Goal: Information Seeking & Learning: Learn about a topic

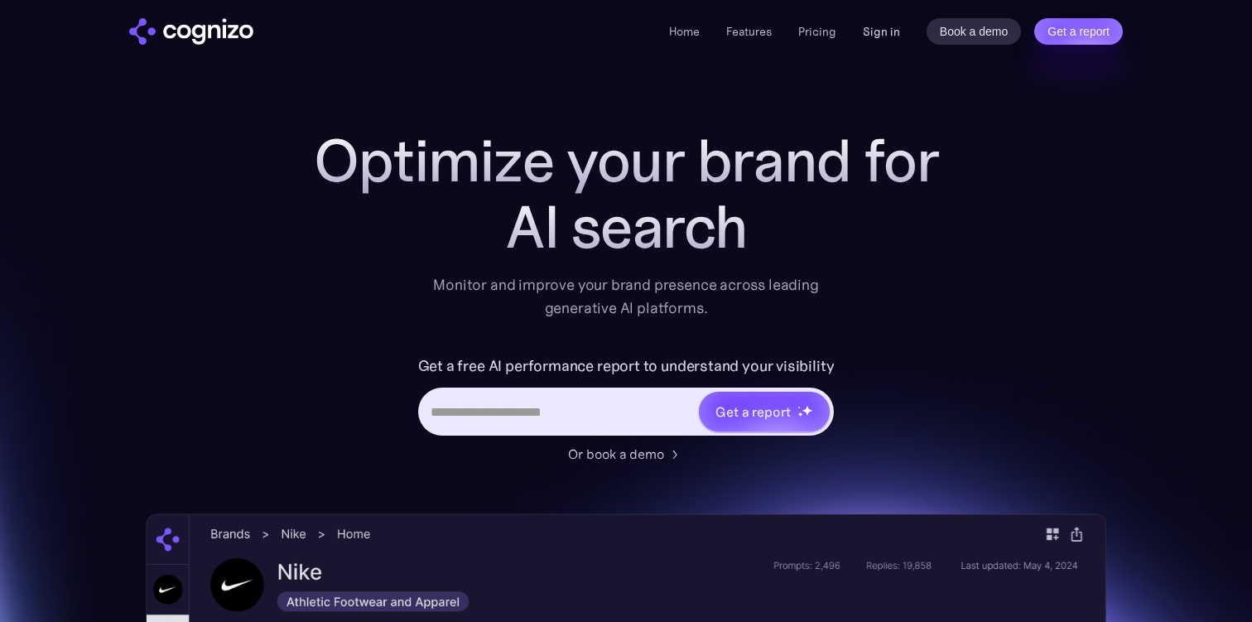
click at [879, 35] on link "Sign in" at bounding box center [881, 32] width 37 height 20
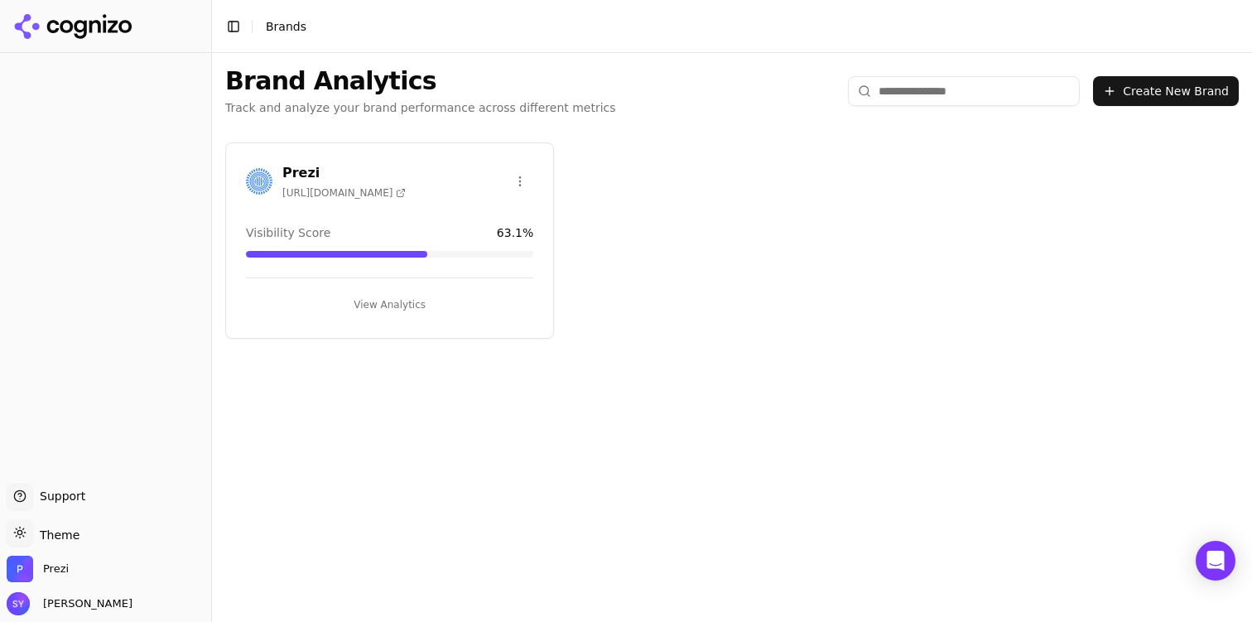
click at [415, 304] on button "View Analytics" at bounding box center [389, 304] width 287 height 26
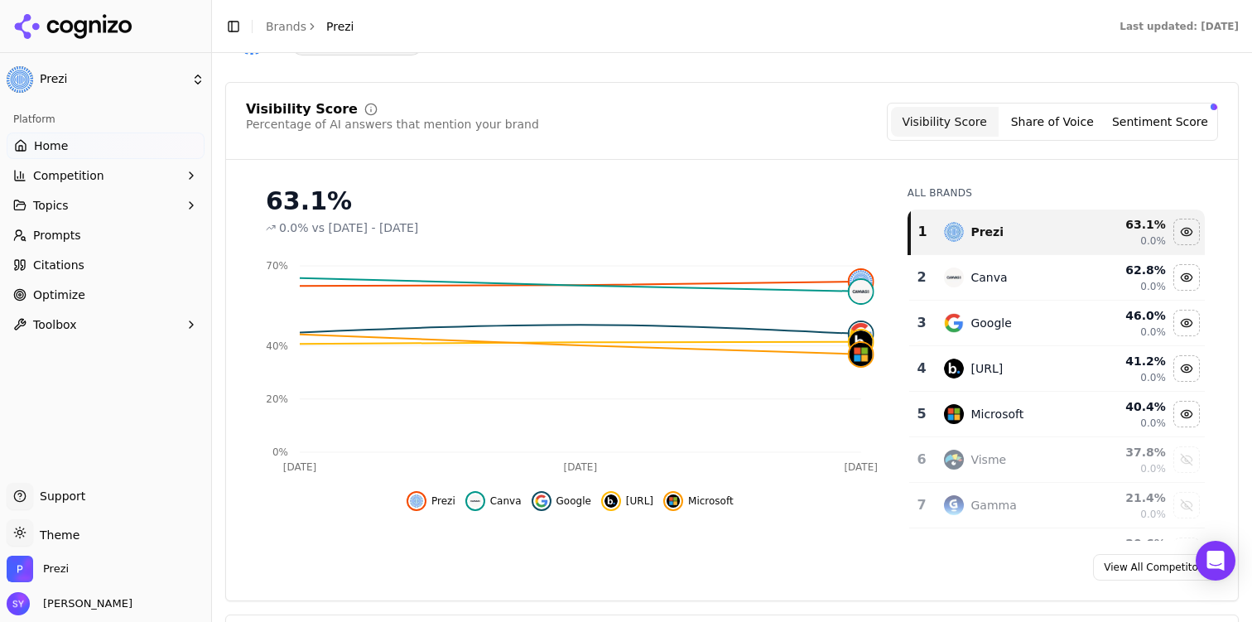
scroll to position [248, 0]
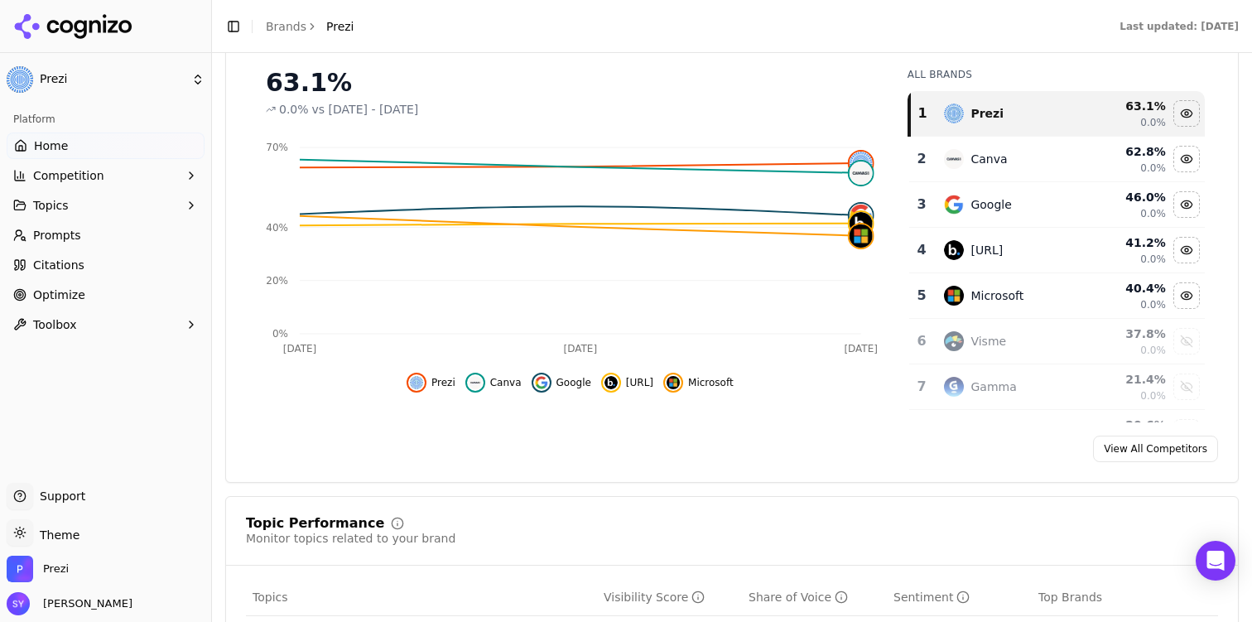
click at [89, 199] on button "Topics" at bounding box center [106, 205] width 198 height 26
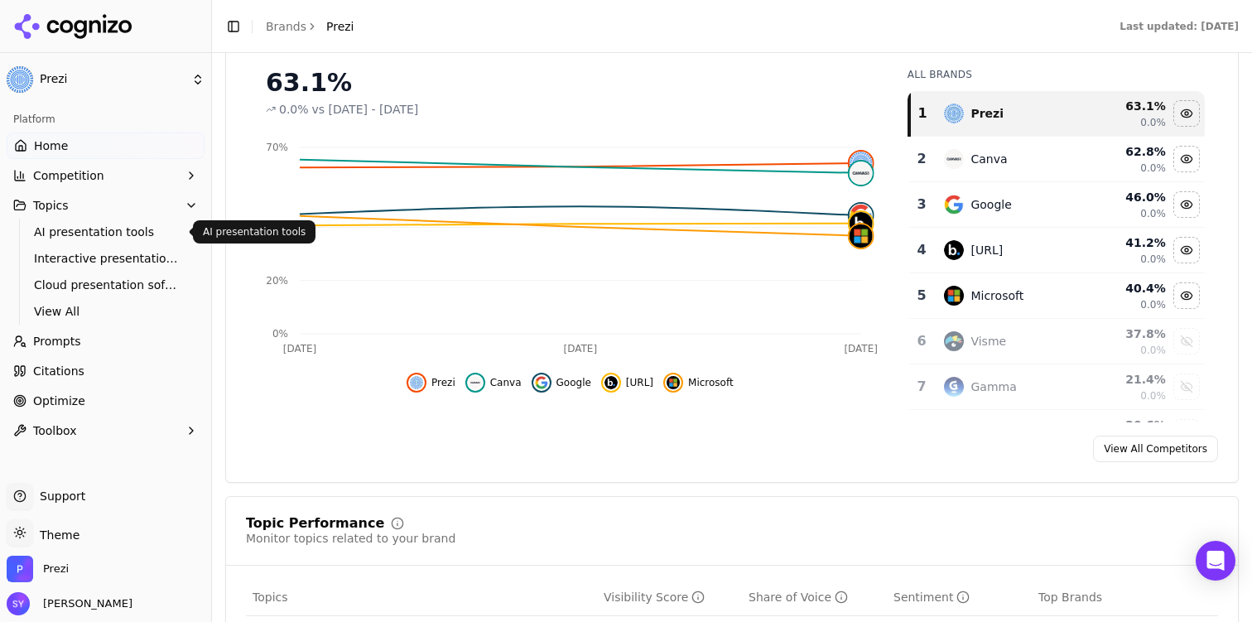
click at [90, 229] on span "AI presentation tools" at bounding box center [106, 232] width 144 height 17
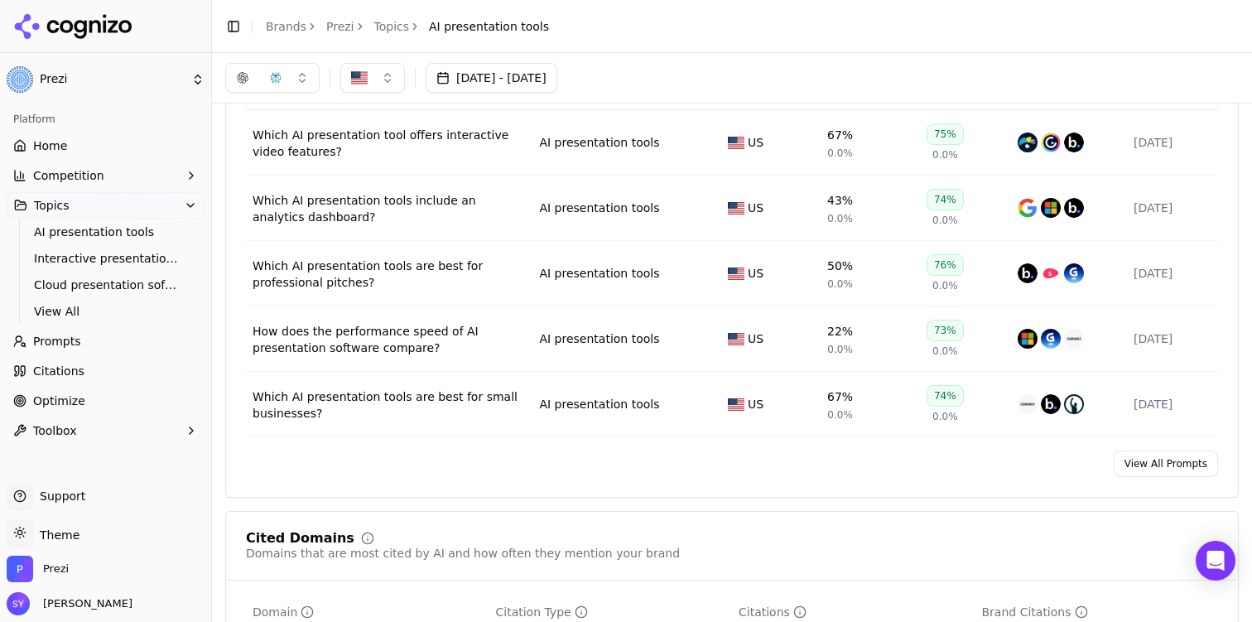
scroll to position [561, 0]
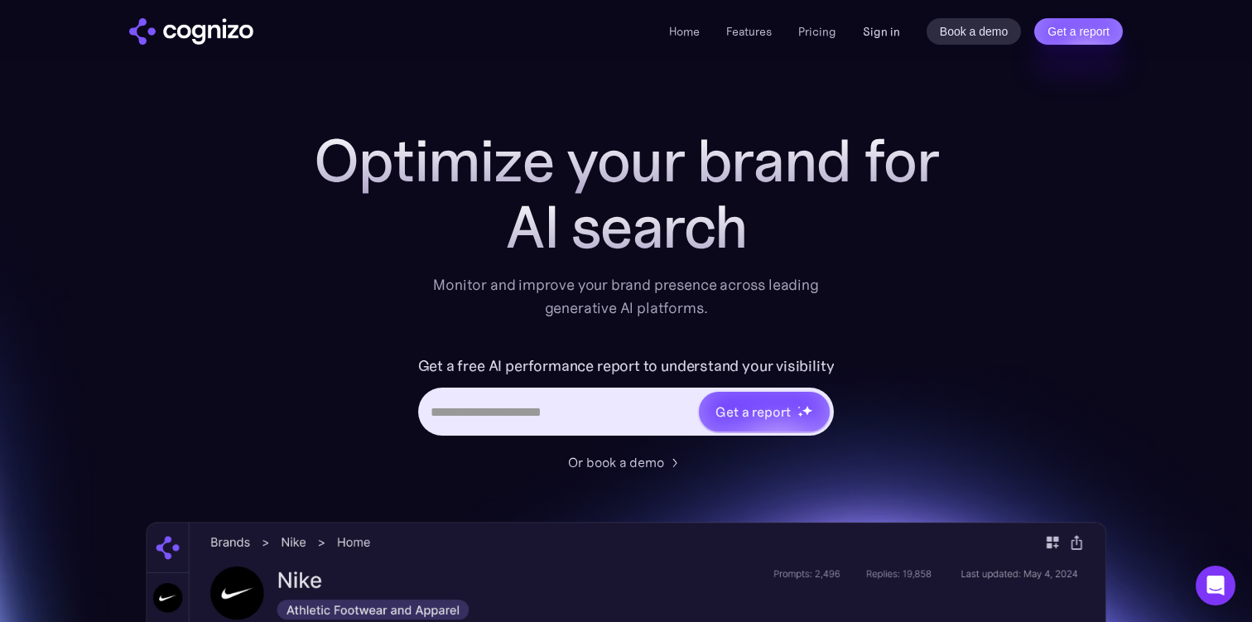
click at [889, 23] on link "Sign in" at bounding box center [881, 32] width 37 height 20
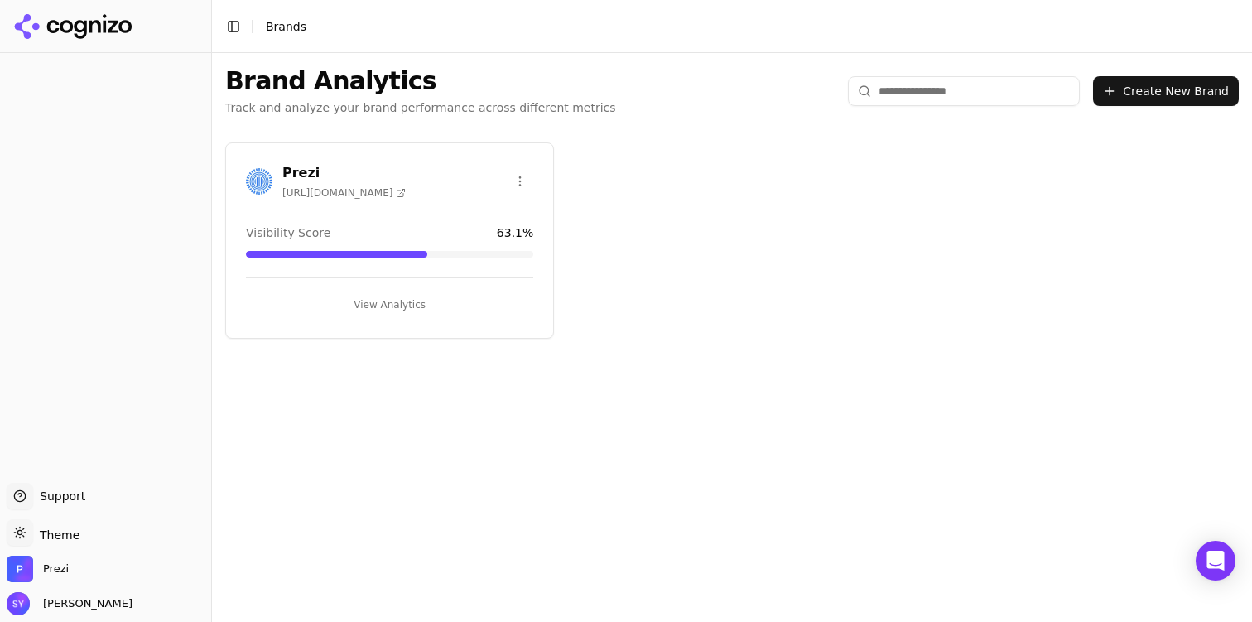
click at [356, 295] on button "View Analytics" at bounding box center [389, 304] width 287 height 26
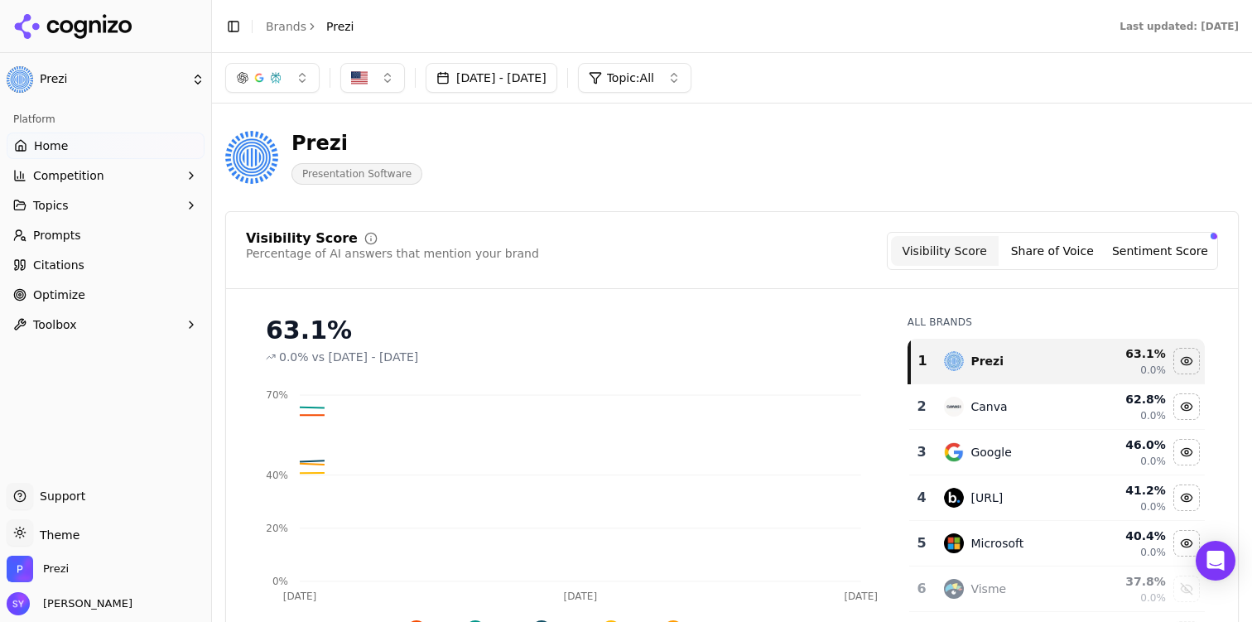
click at [105, 229] on link "Prompts" at bounding box center [106, 235] width 198 height 26
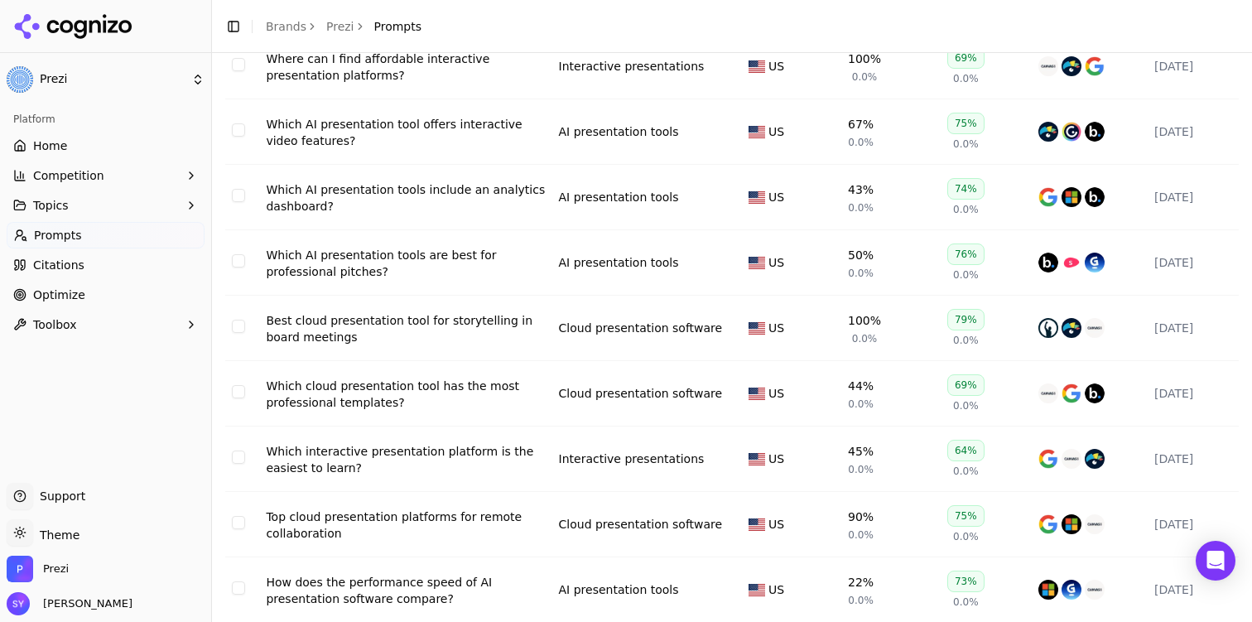
scroll to position [280, 0]
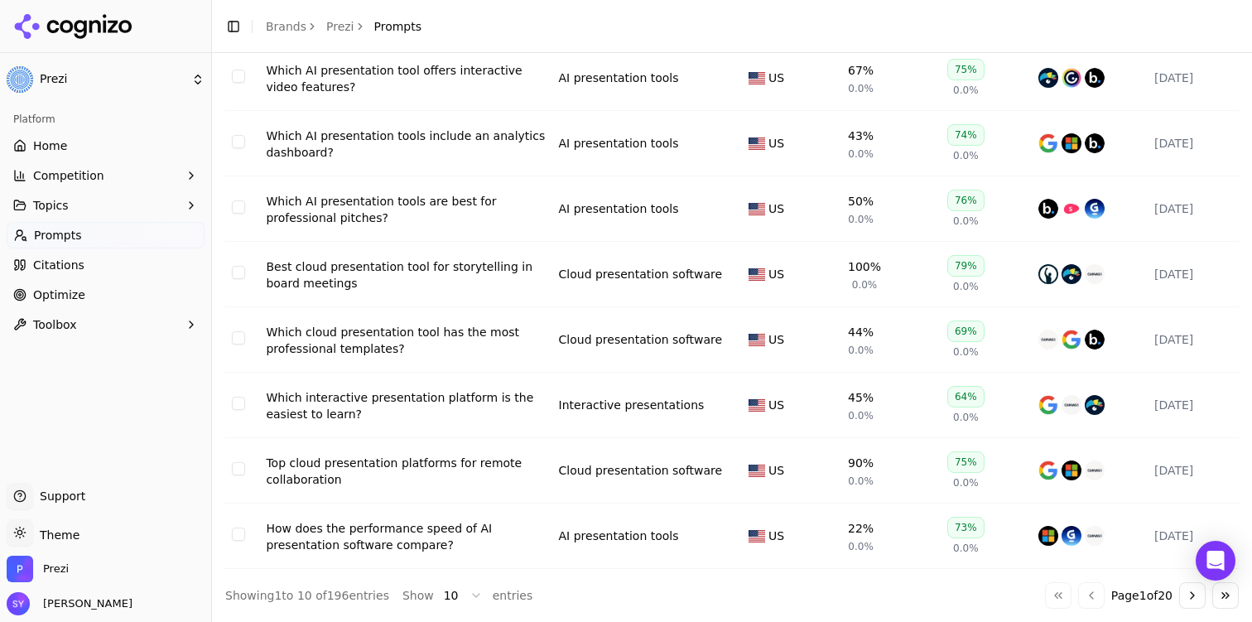
click at [1191, 594] on button "Go to next page" at bounding box center [1192, 595] width 26 height 26
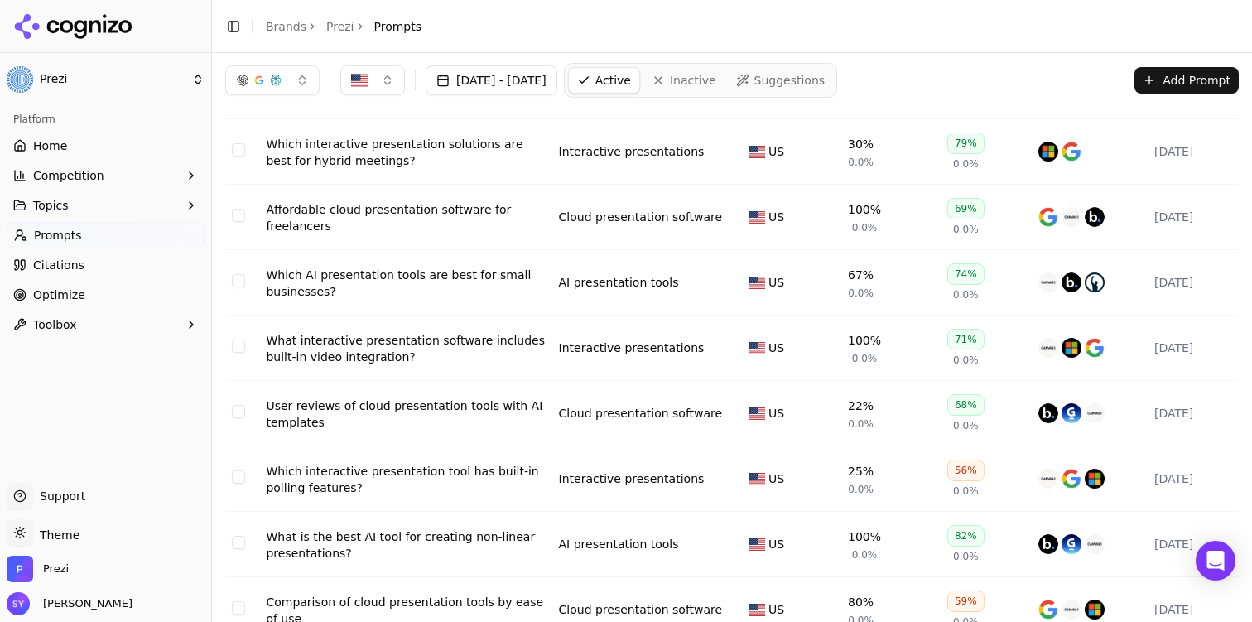
scroll to position [0, 0]
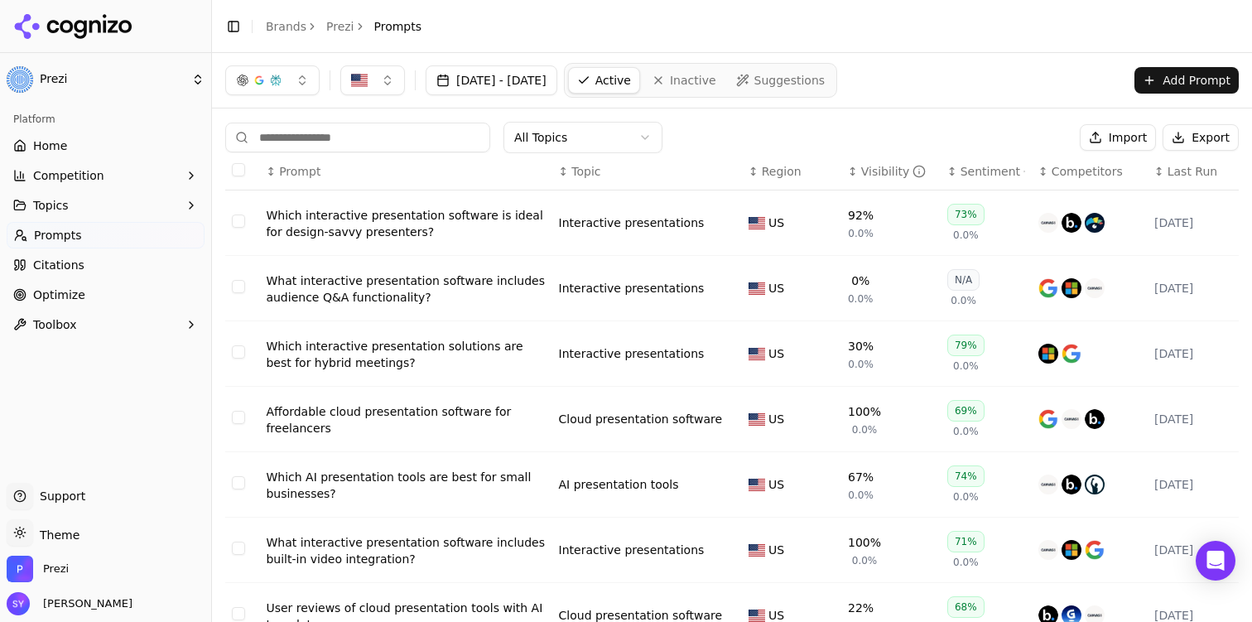
click at [108, 214] on button "Topics" at bounding box center [106, 205] width 198 height 26
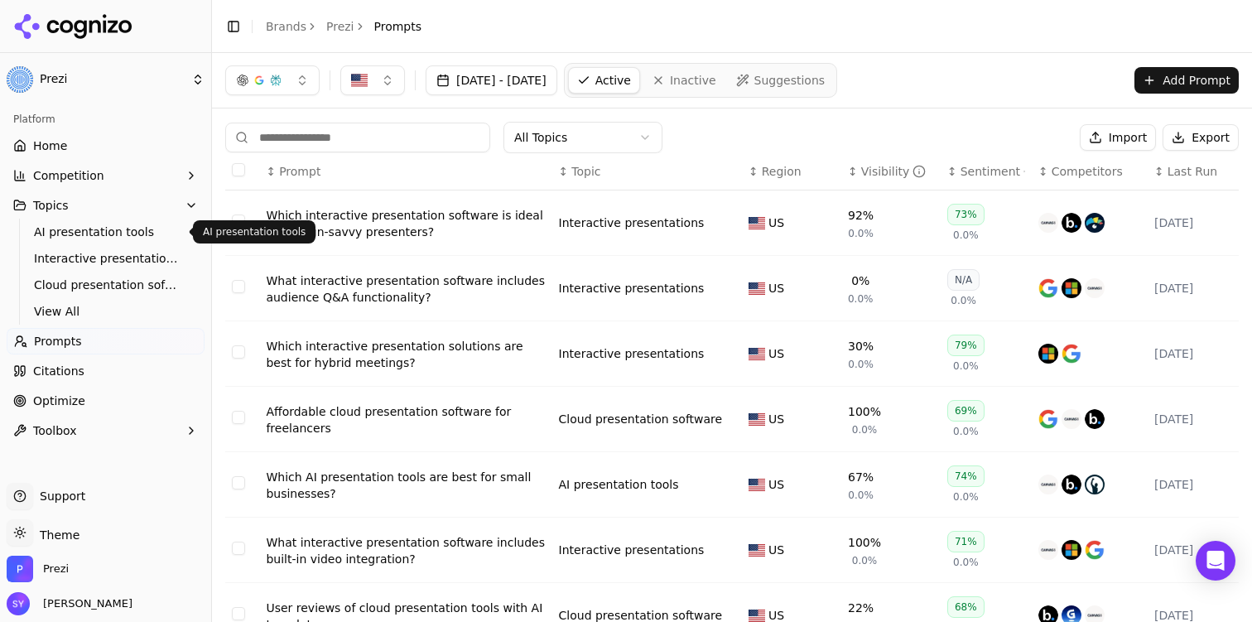
click at [110, 233] on span "AI presentation tools" at bounding box center [106, 232] width 144 height 17
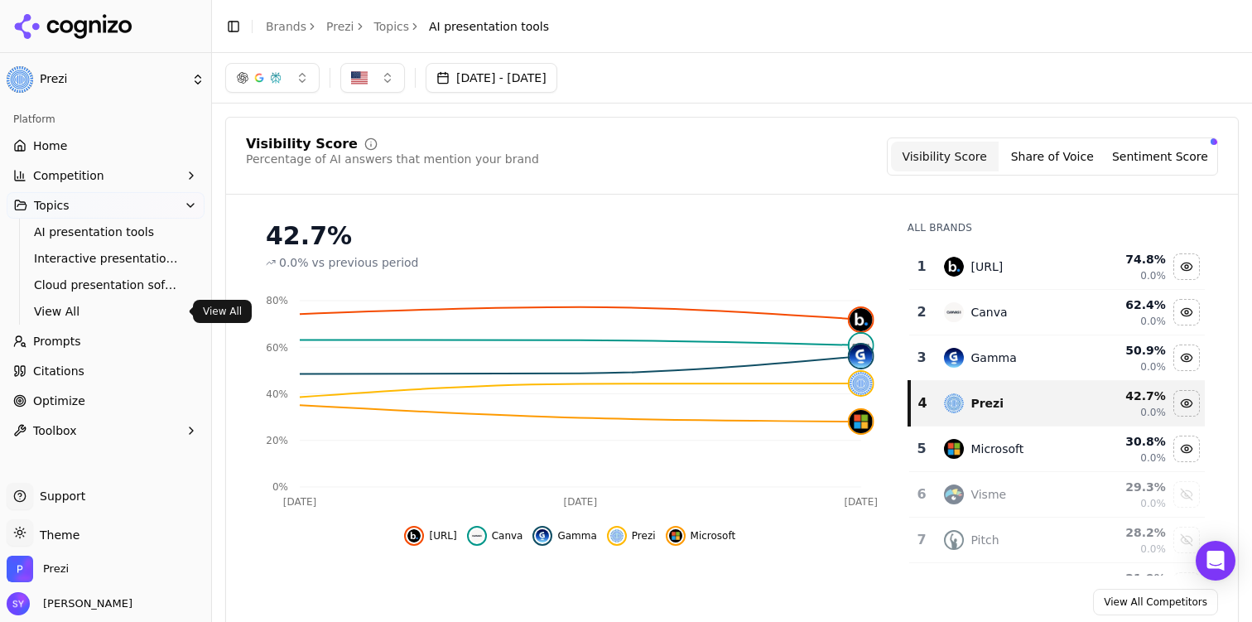
click at [115, 308] on span "View All" at bounding box center [106, 311] width 144 height 17
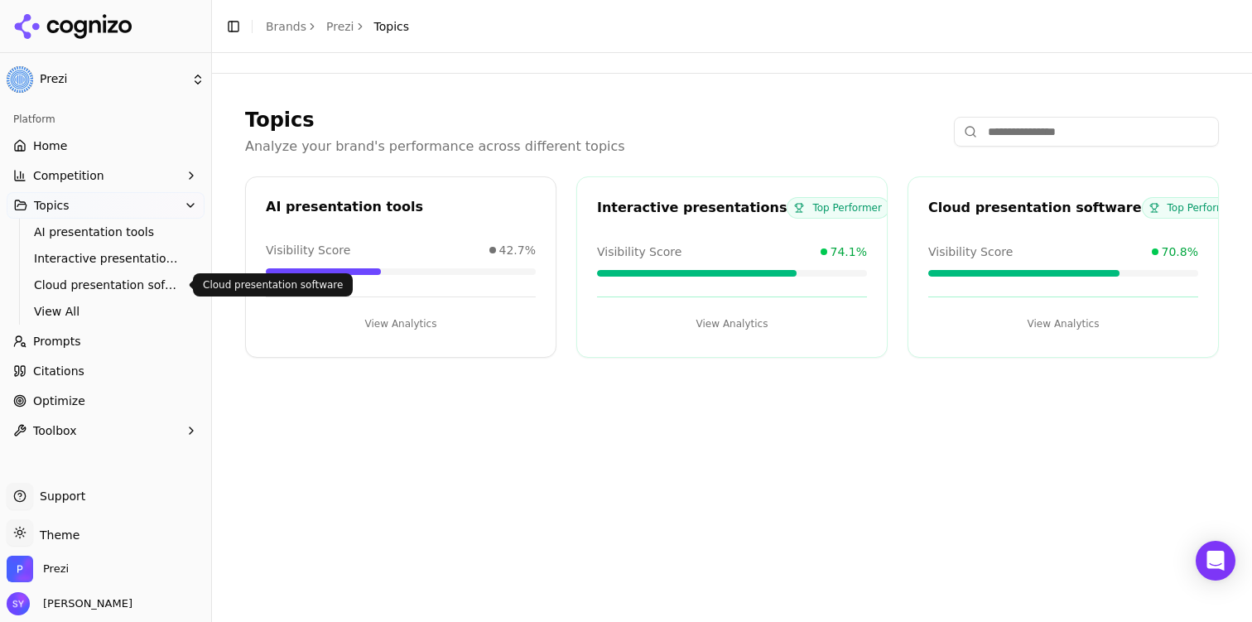
click at [116, 290] on span "Cloud presentation software" at bounding box center [106, 285] width 144 height 17
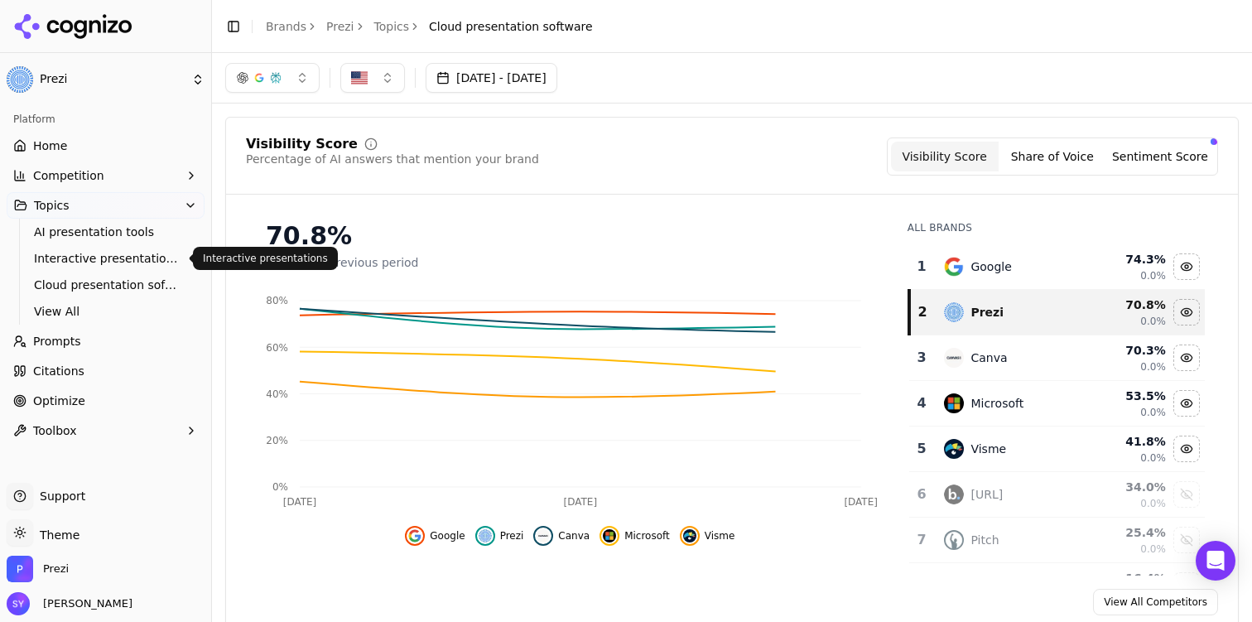
click at [114, 261] on span "Interactive presentations" at bounding box center [106, 258] width 144 height 17
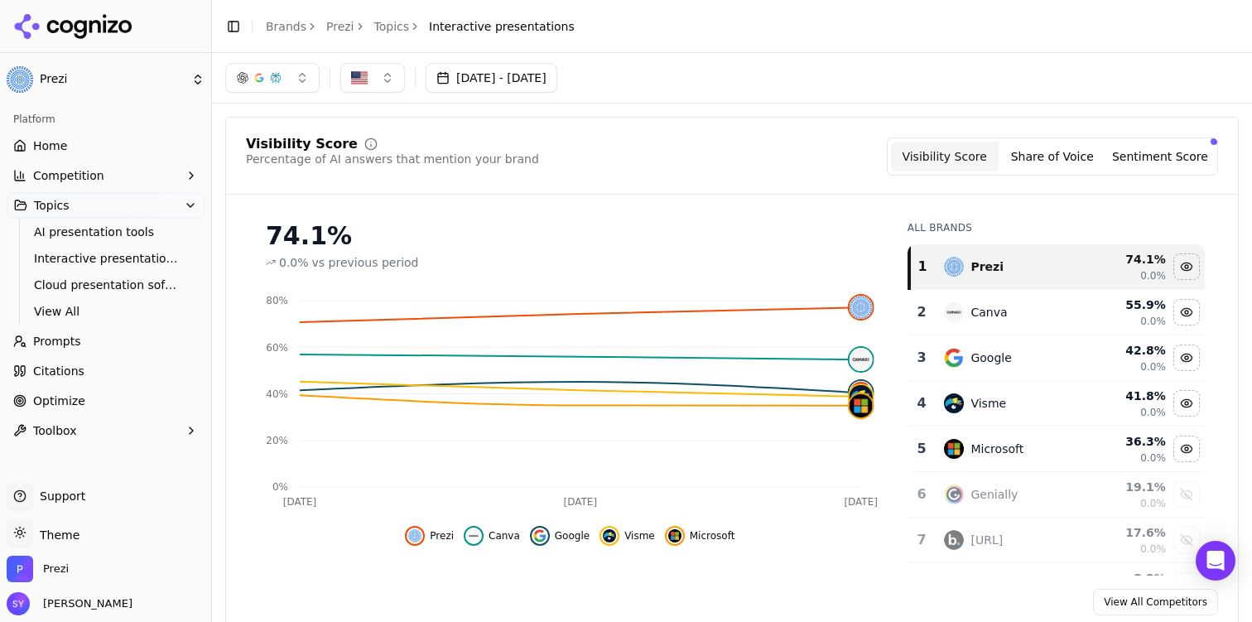
click at [82, 146] on link "Home" at bounding box center [106, 145] width 198 height 26
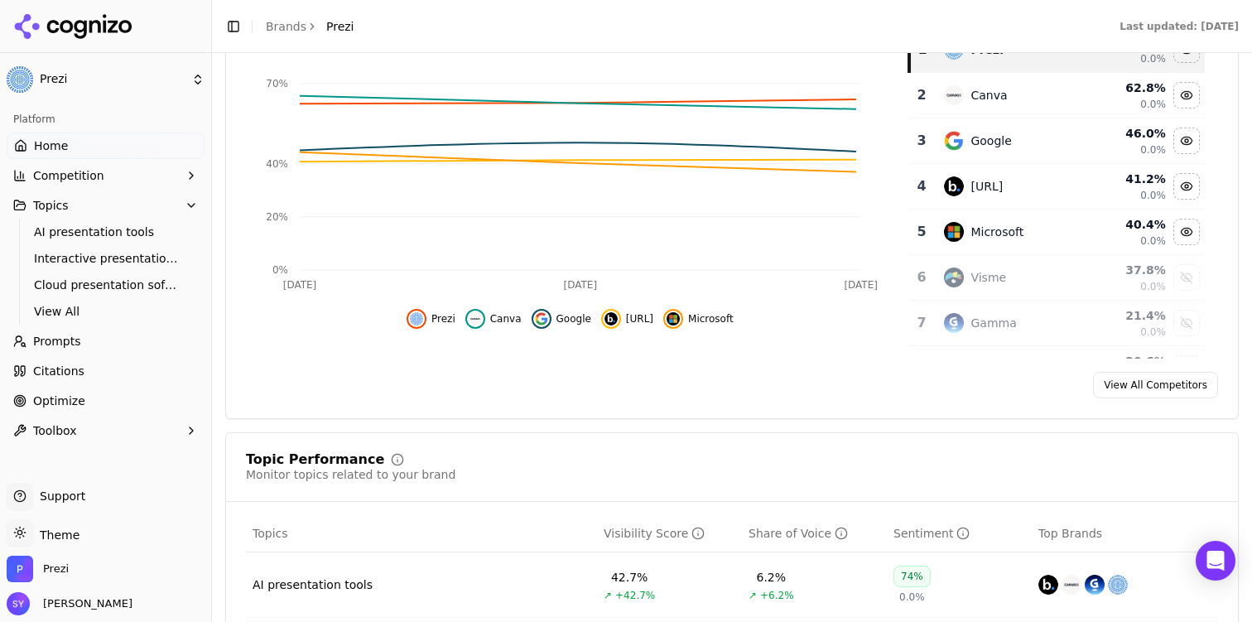
scroll to position [377, 0]
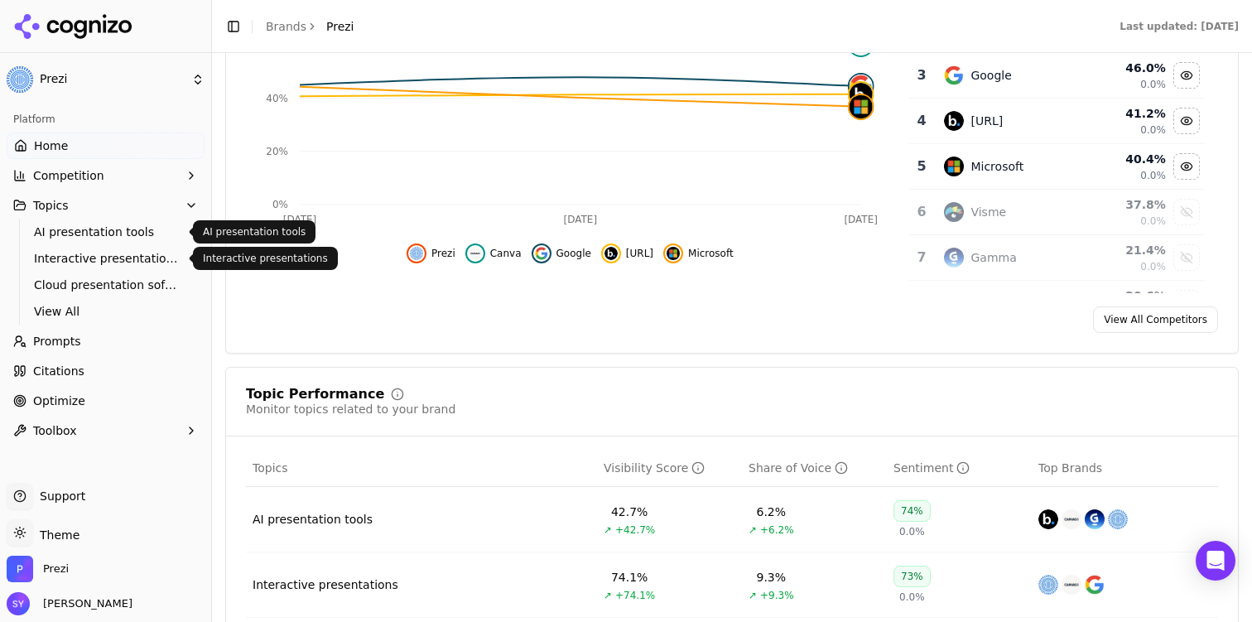
click at [96, 234] on span "AI presentation tools" at bounding box center [106, 232] width 144 height 17
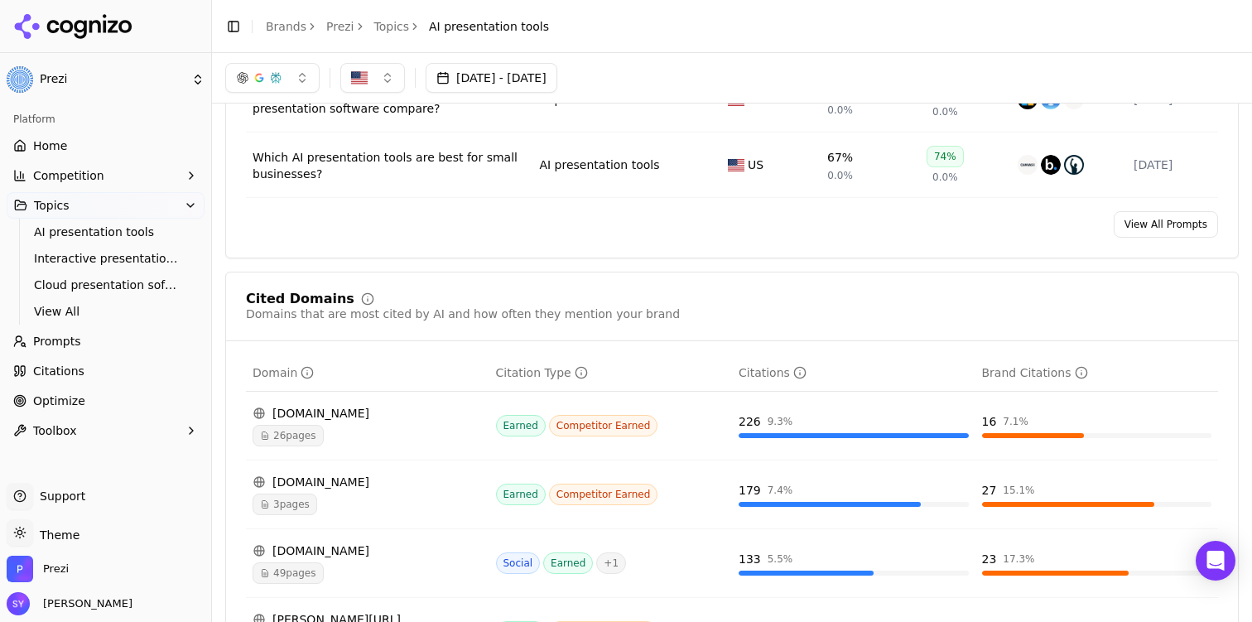
scroll to position [748, 0]
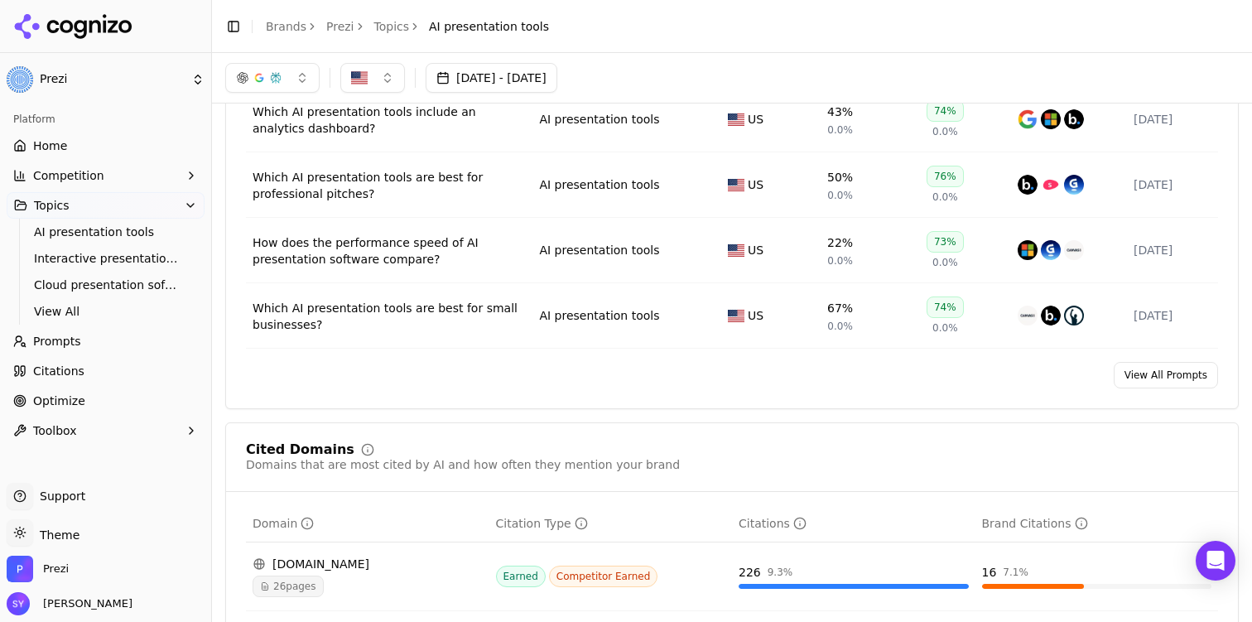
click at [1151, 378] on link "View All Prompts" at bounding box center [1166, 375] width 104 height 26
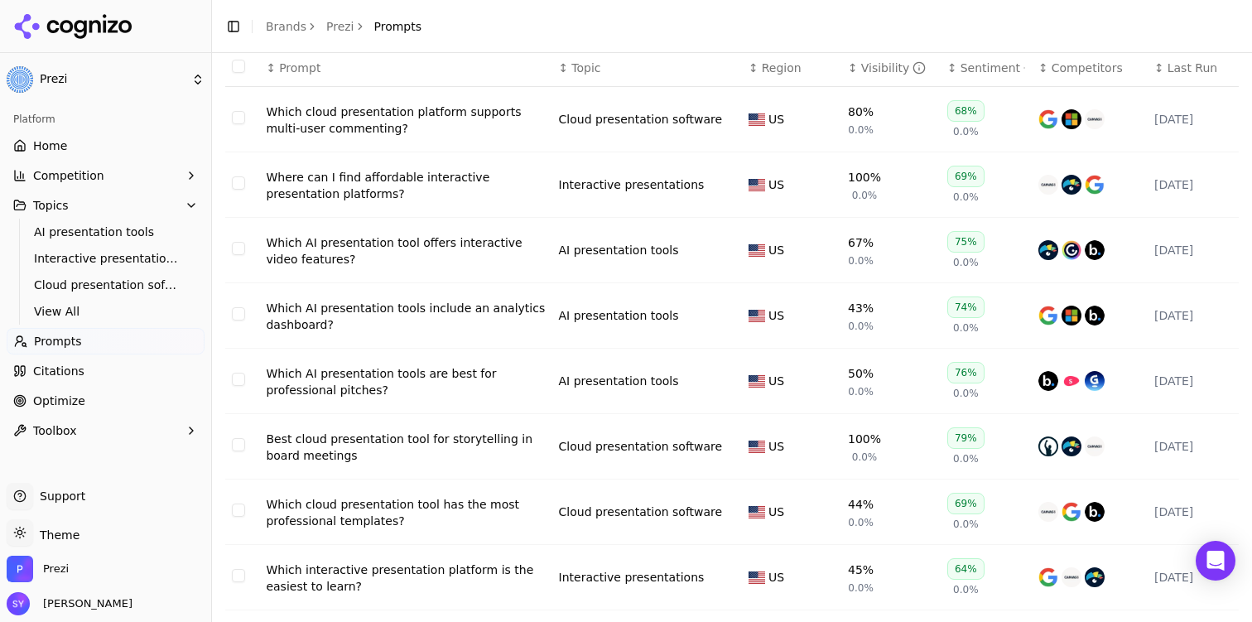
scroll to position [280, 0]
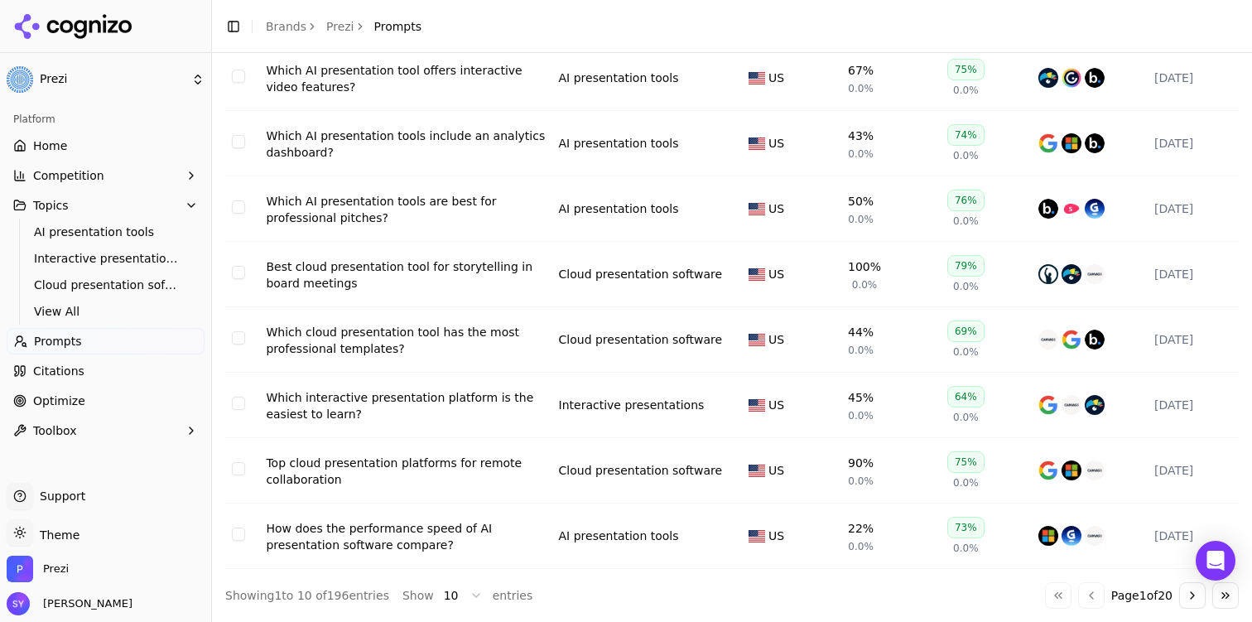
click at [1194, 600] on button "Go to next page" at bounding box center [1192, 595] width 26 height 26
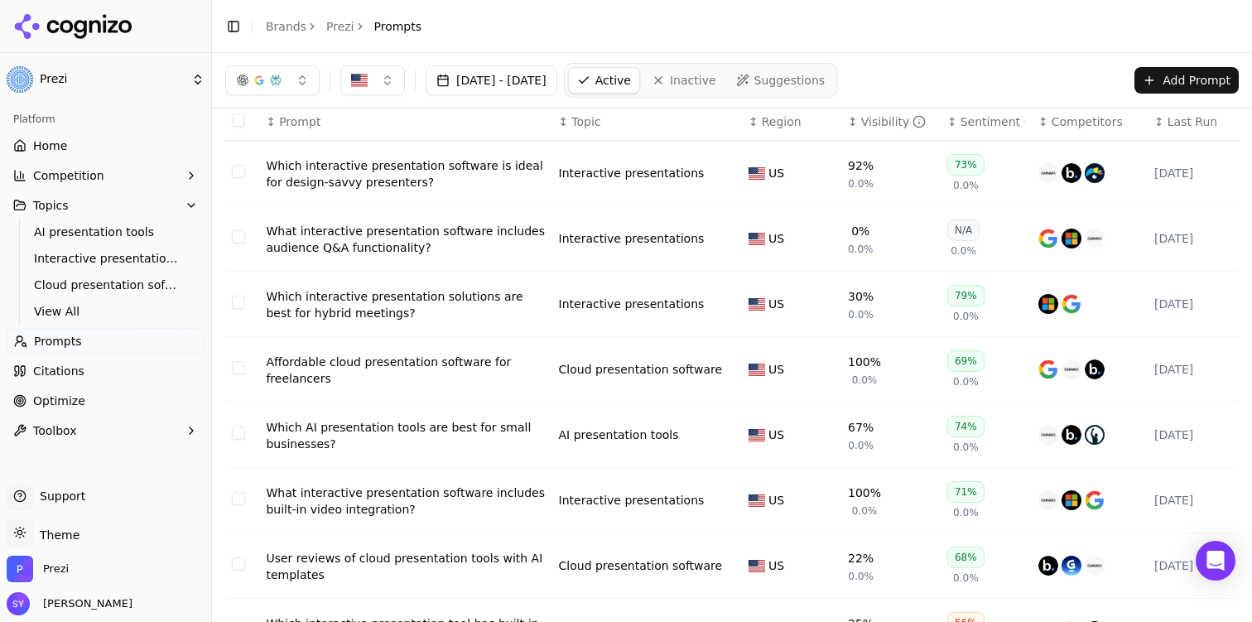
scroll to position [0, 0]
